Goal: Task Accomplishment & Management: Manage account settings

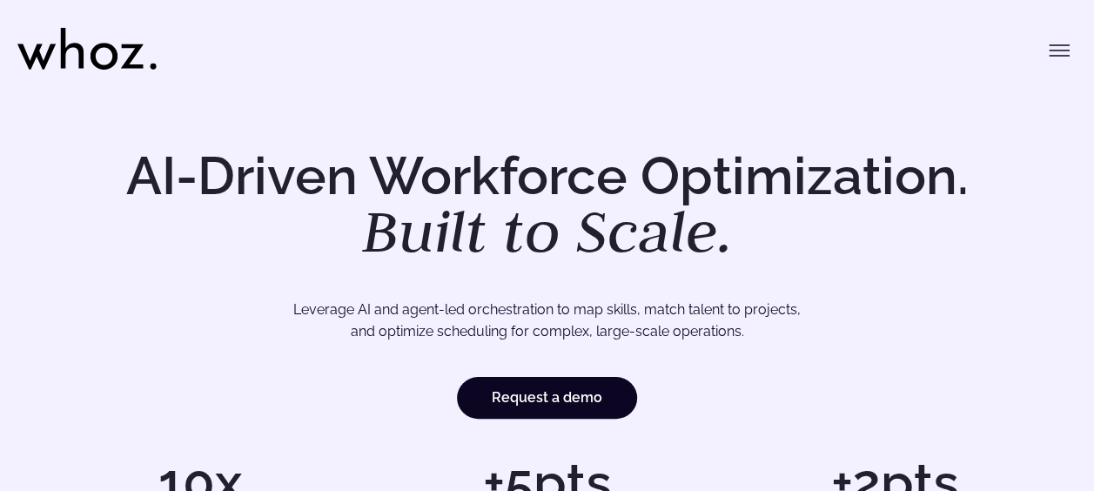
click at [1060, 53] on icon "Toggle menu" at bounding box center [1058, 50] width 21 height 21
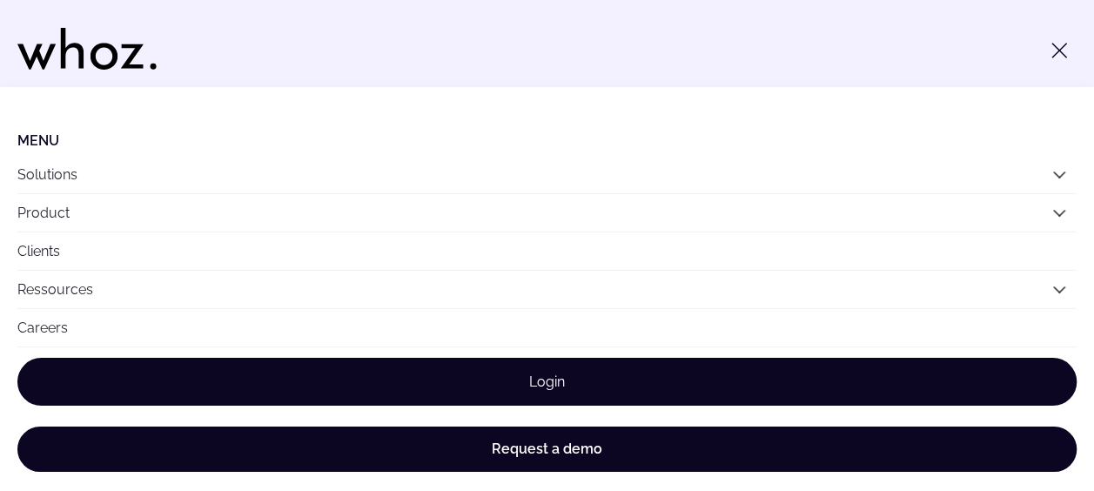
click at [553, 388] on link "Login" at bounding box center [546, 382] width 1059 height 48
